Goal: Information Seeking & Learning: Learn about a topic

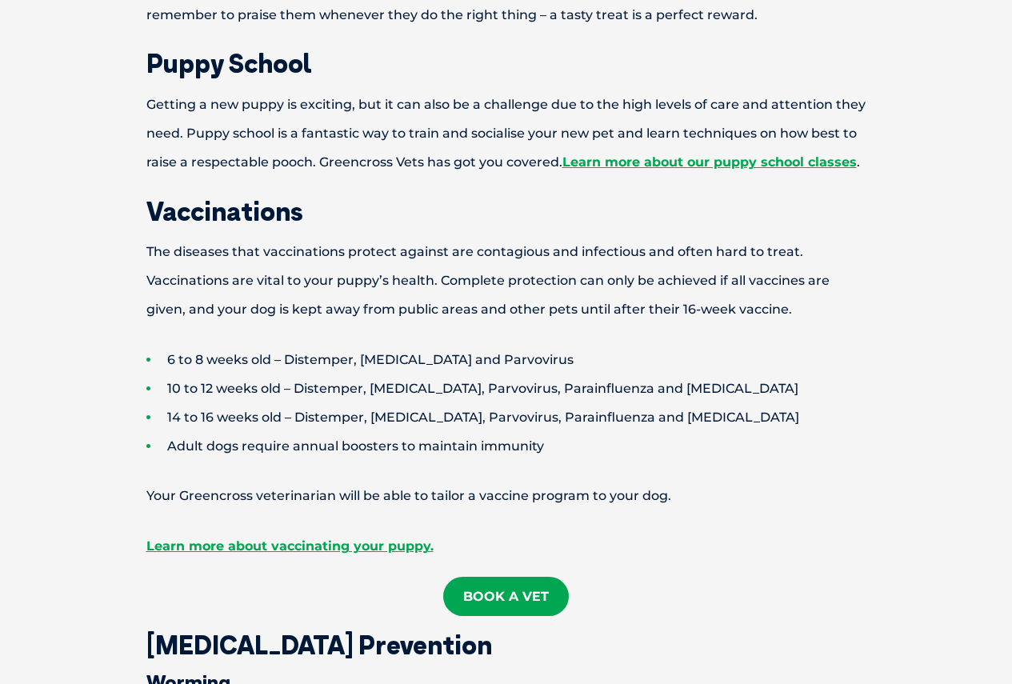
scroll to position [1440, 0]
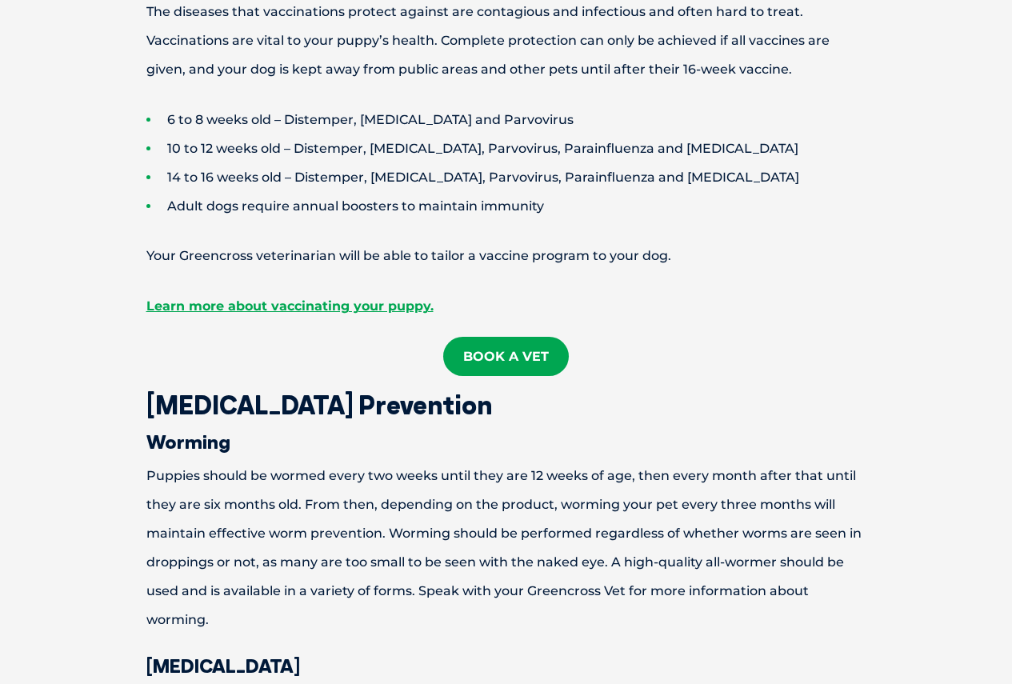
click at [267, 154] on li "10 to 12 weeks old – Distemper, [MEDICAL_DATA], Parvovirus, Parainfluenza and […" at bounding box center [534, 148] width 776 height 29
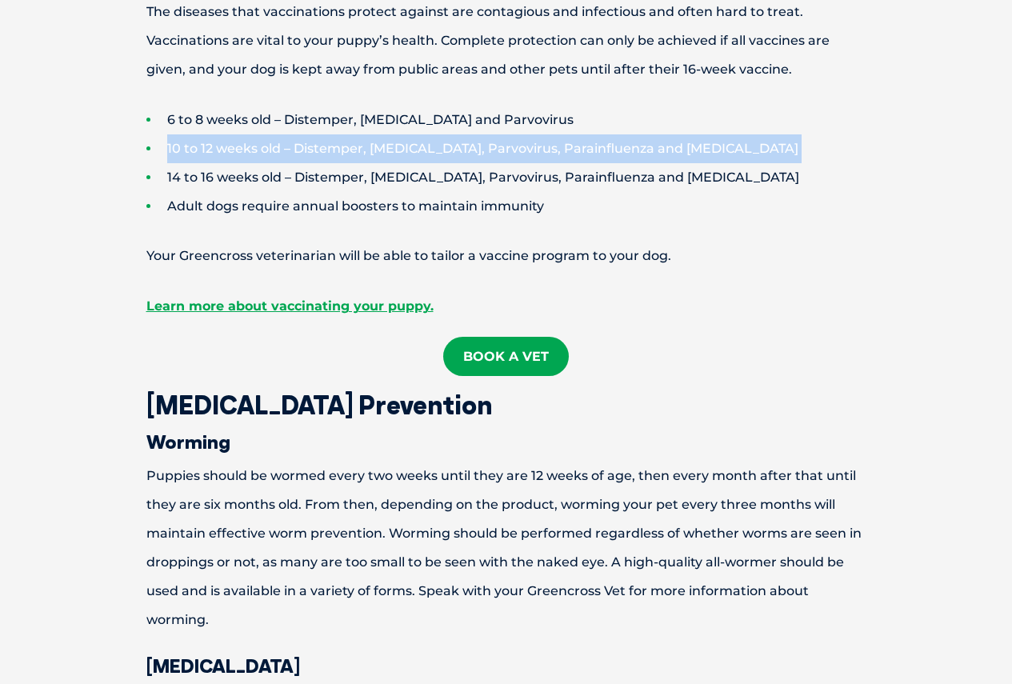
click at [267, 154] on li "10 to 12 weeks old – Distemper, [MEDICAL_DATA], Parvovirus, Parainfluenza and […" at bounding box center [534, 148] width 776 height 29
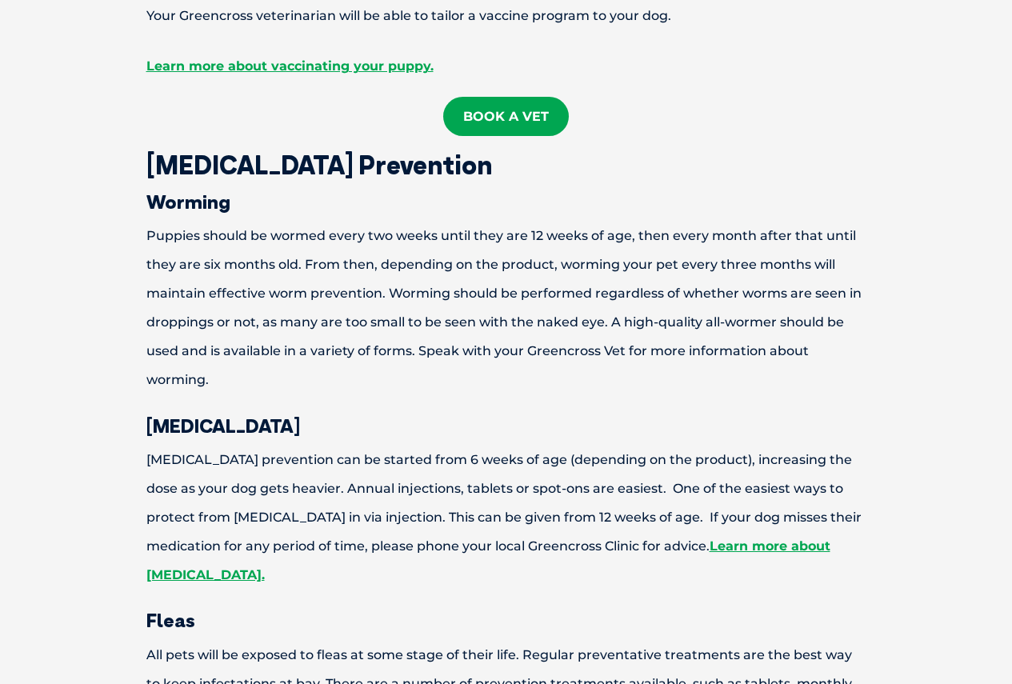
click at [287, 261] on p "Puppies should be wormed every two weeks until they are 12 weeks of age, then e…" at bounding box center [506, 308] width 832 height 173
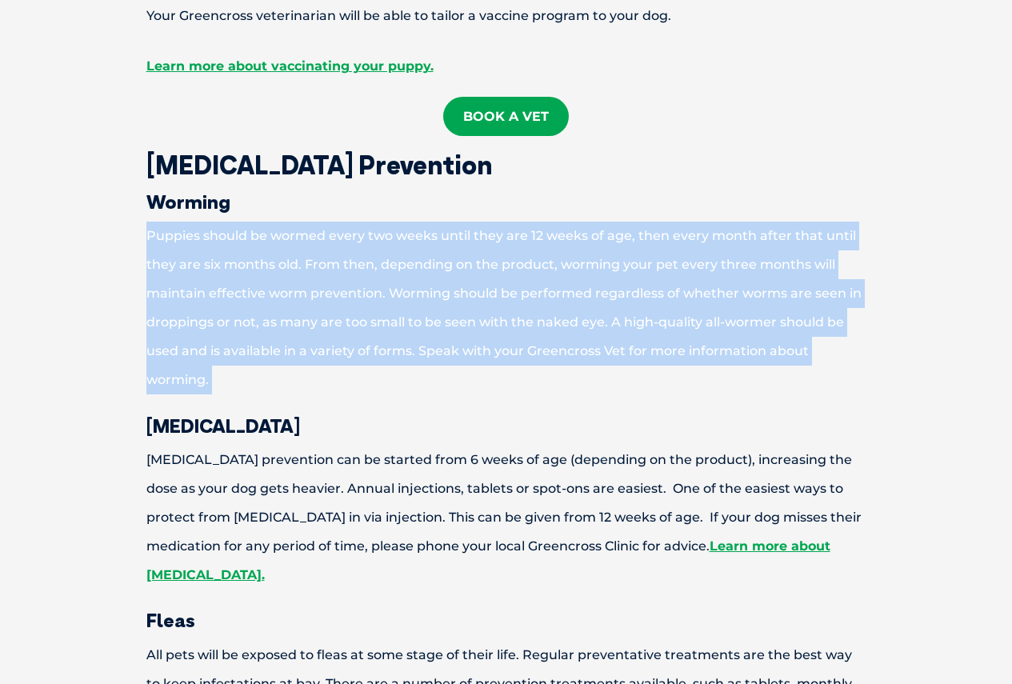
click at [287, 261] on p "Puppies should be wormed every two weeks until they are 12 weeks of age, then e…" at bounding box center [506, 308] width 832 height 173
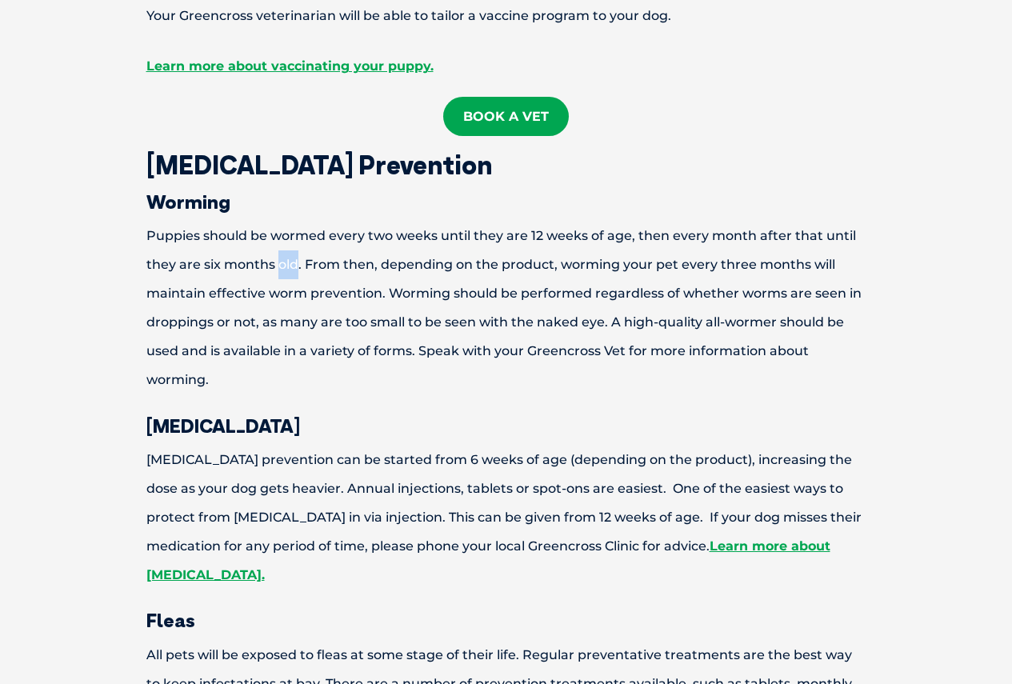
click at [287, 261] on p "Puppies should be wormed every two weeks until they are 12 weeks of age, then e…" at bounding box center [506, 308] width 832 height 173
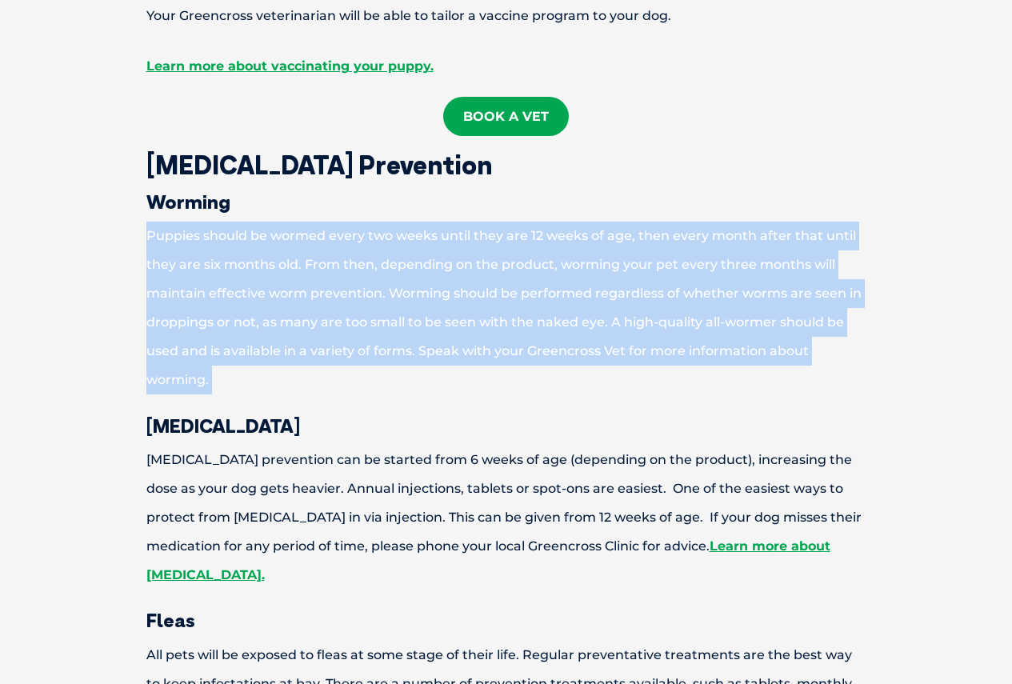
click at [287, 261] on p "Puppies should be wormed every two weeks until they are 12 weeks of age, then e…" at bounding box center [506, 308] width 832 height 173
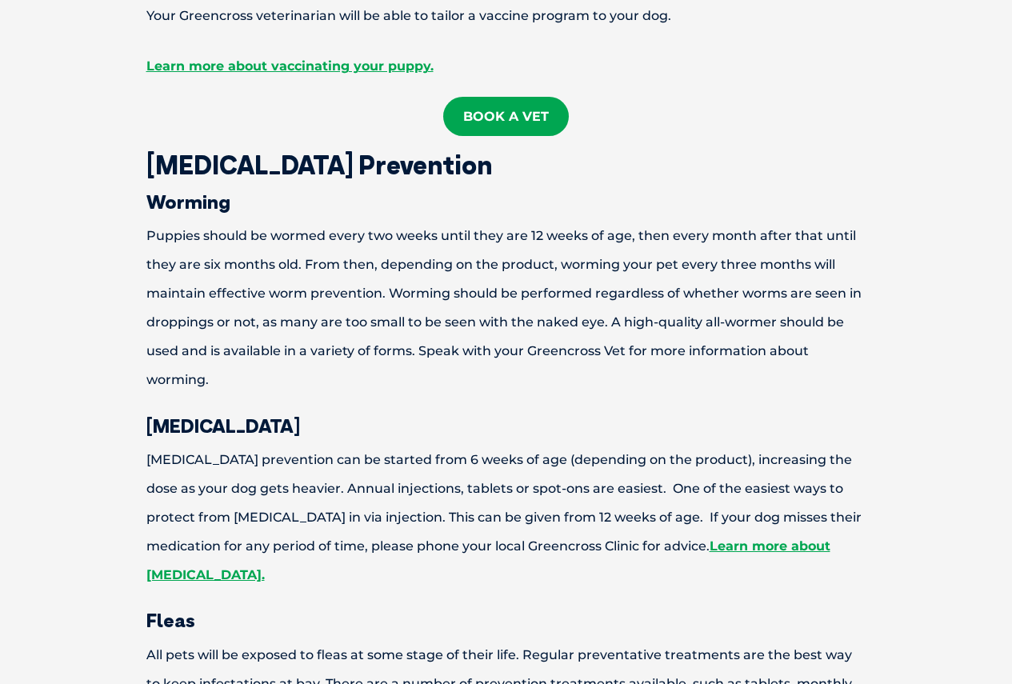
scroll to position [1840, 0]
